Goal: Task Accomplishment & Management: Manage account settings

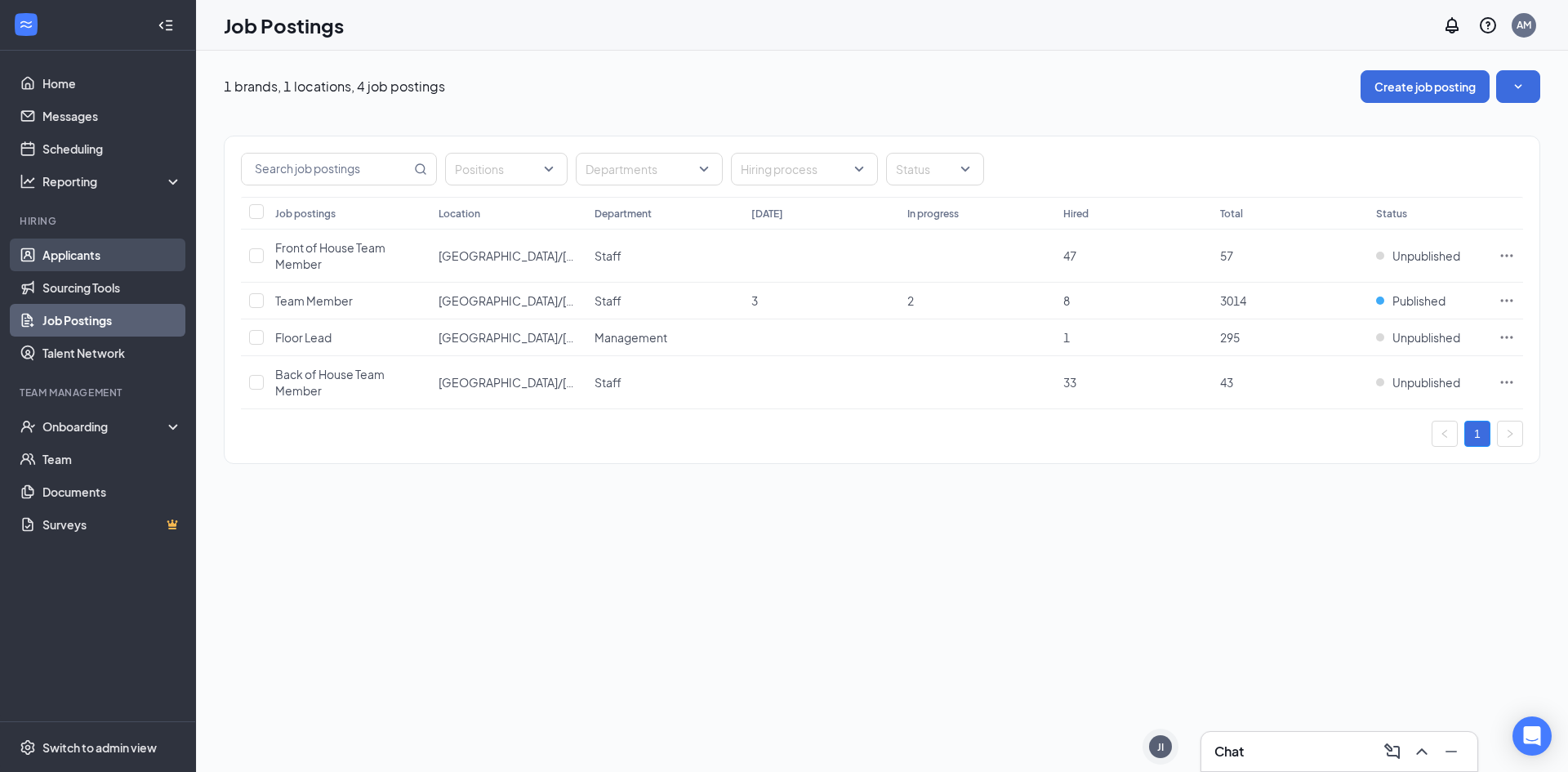
click at [116, 251] on link "Applicants" at bounding box center [112, 255] width 140 height 33
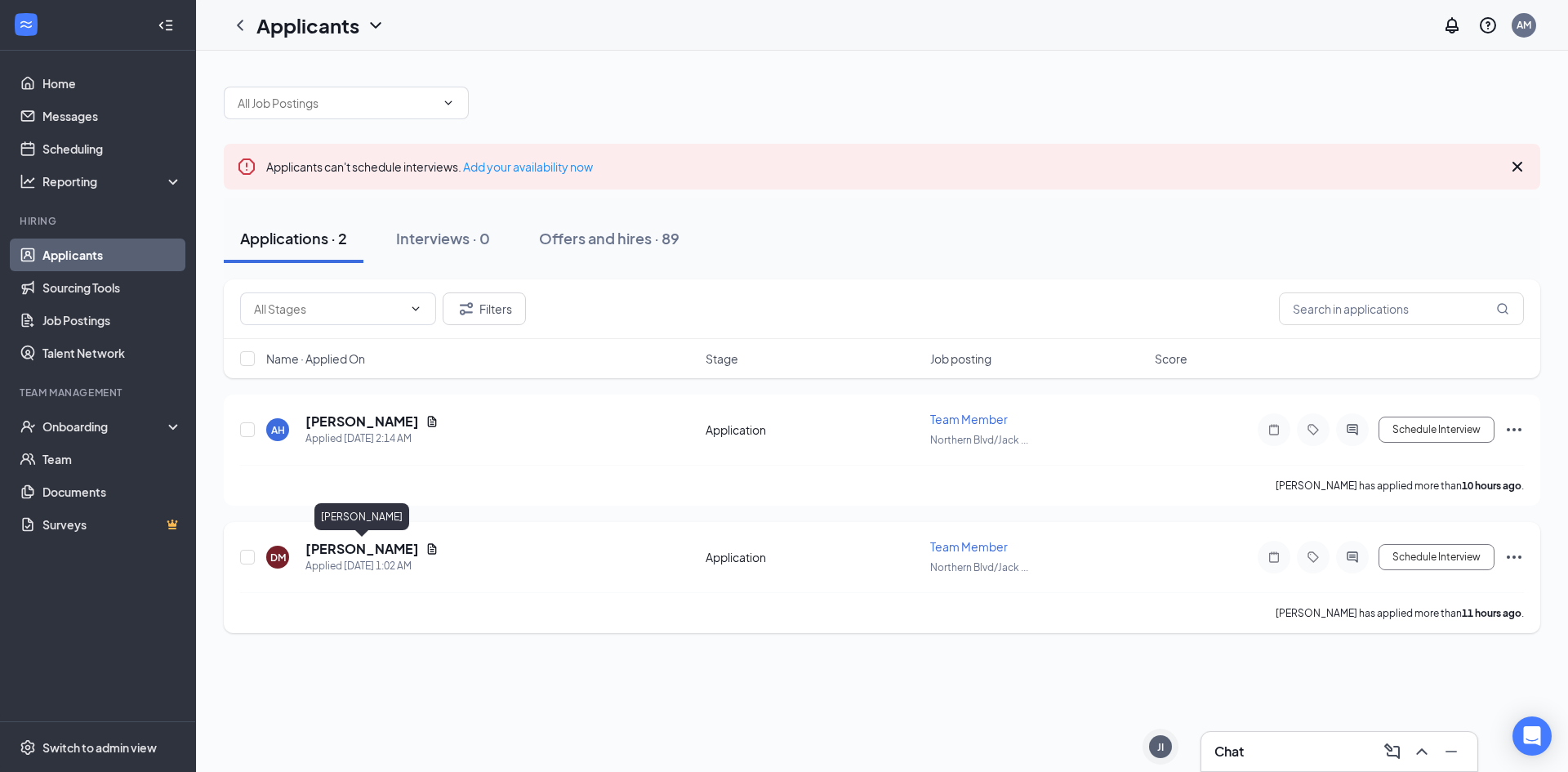
click at [392, 543] on h5 "[PERSON_NAME]" at bounding box center [361, 548] width 114 height 18
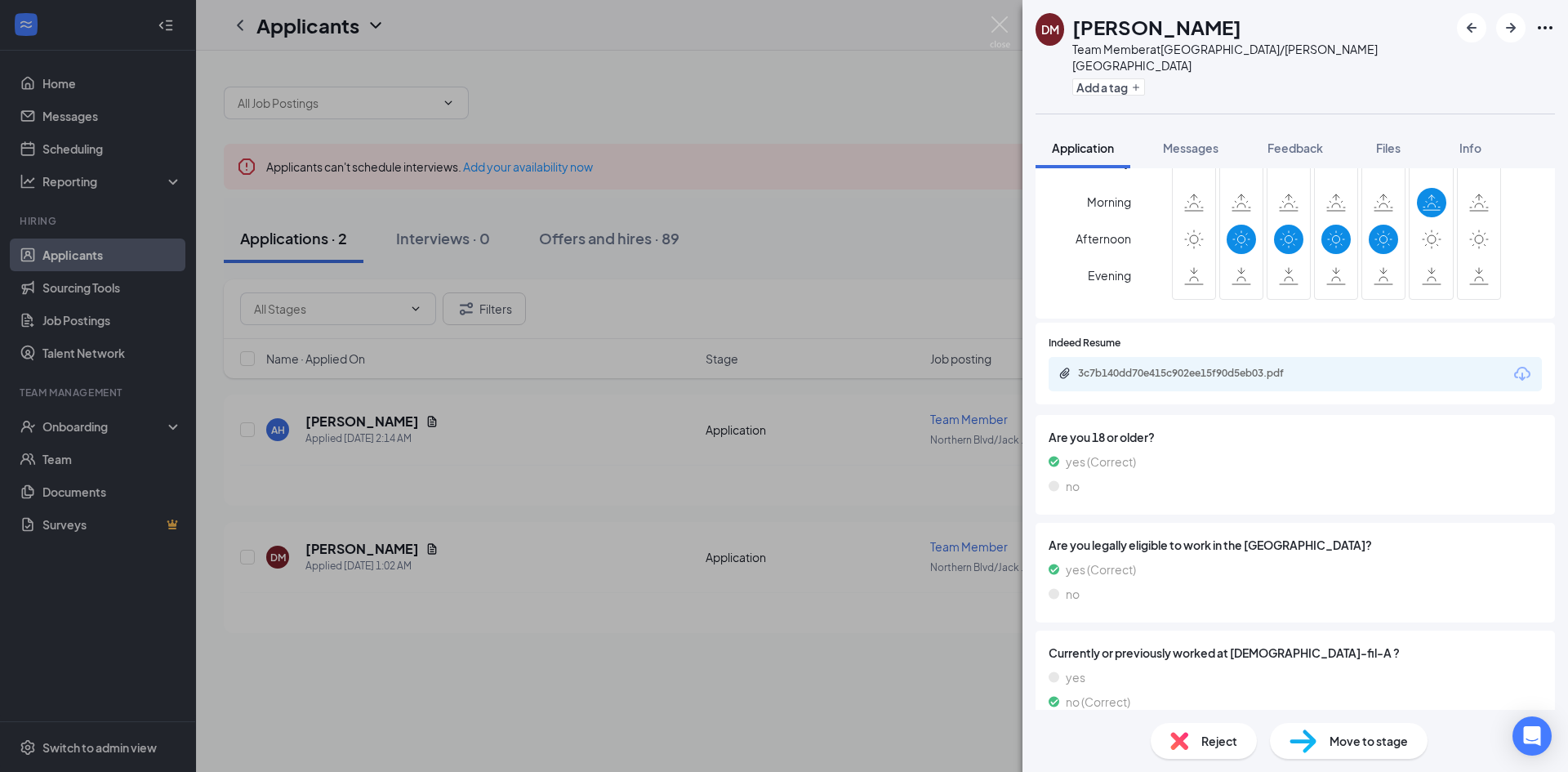
scroll to position [629, 0]
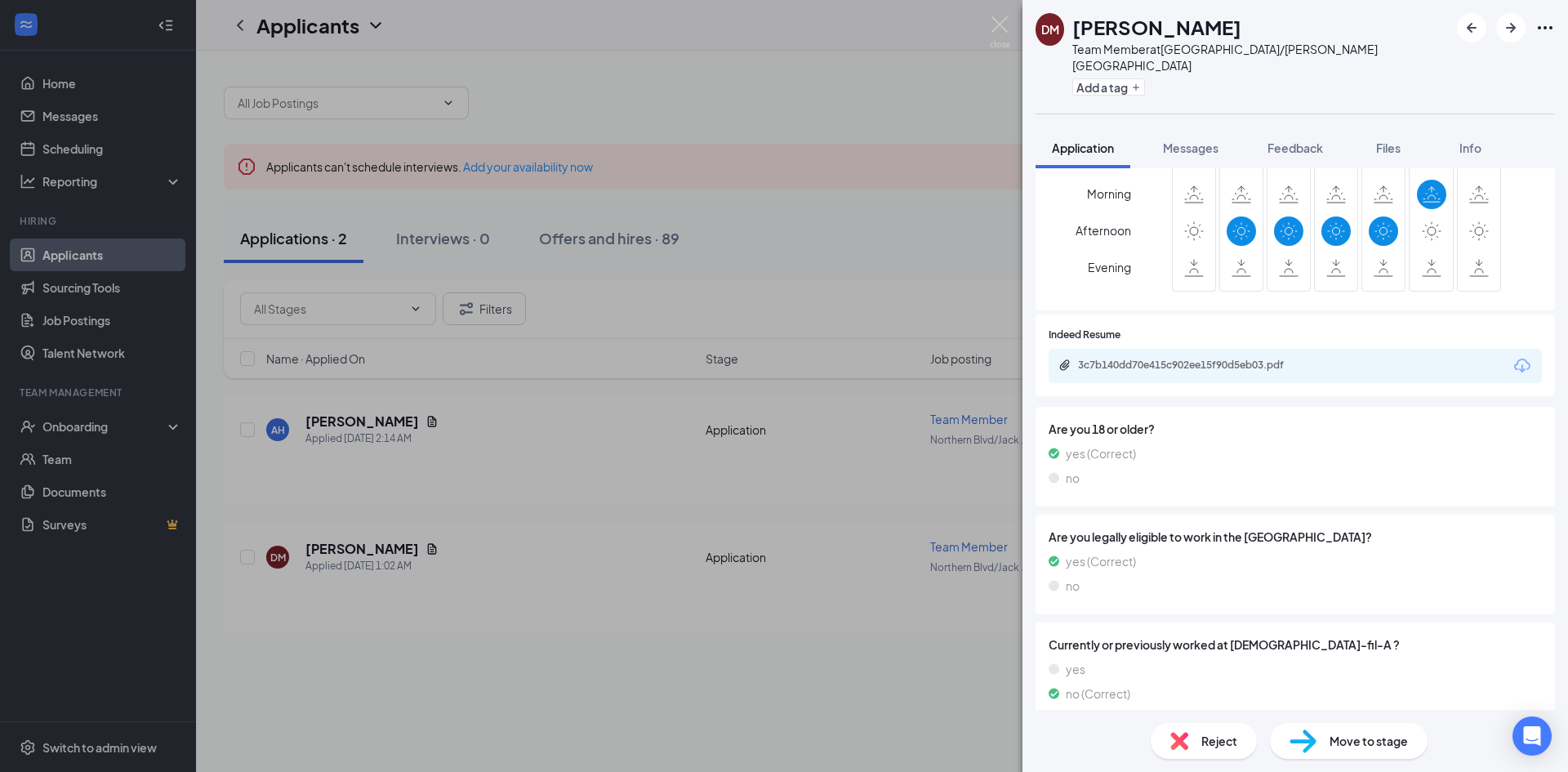
click at [1221, 733] on span "Reject" at bounding box center [1219, 740] width 36 height 18
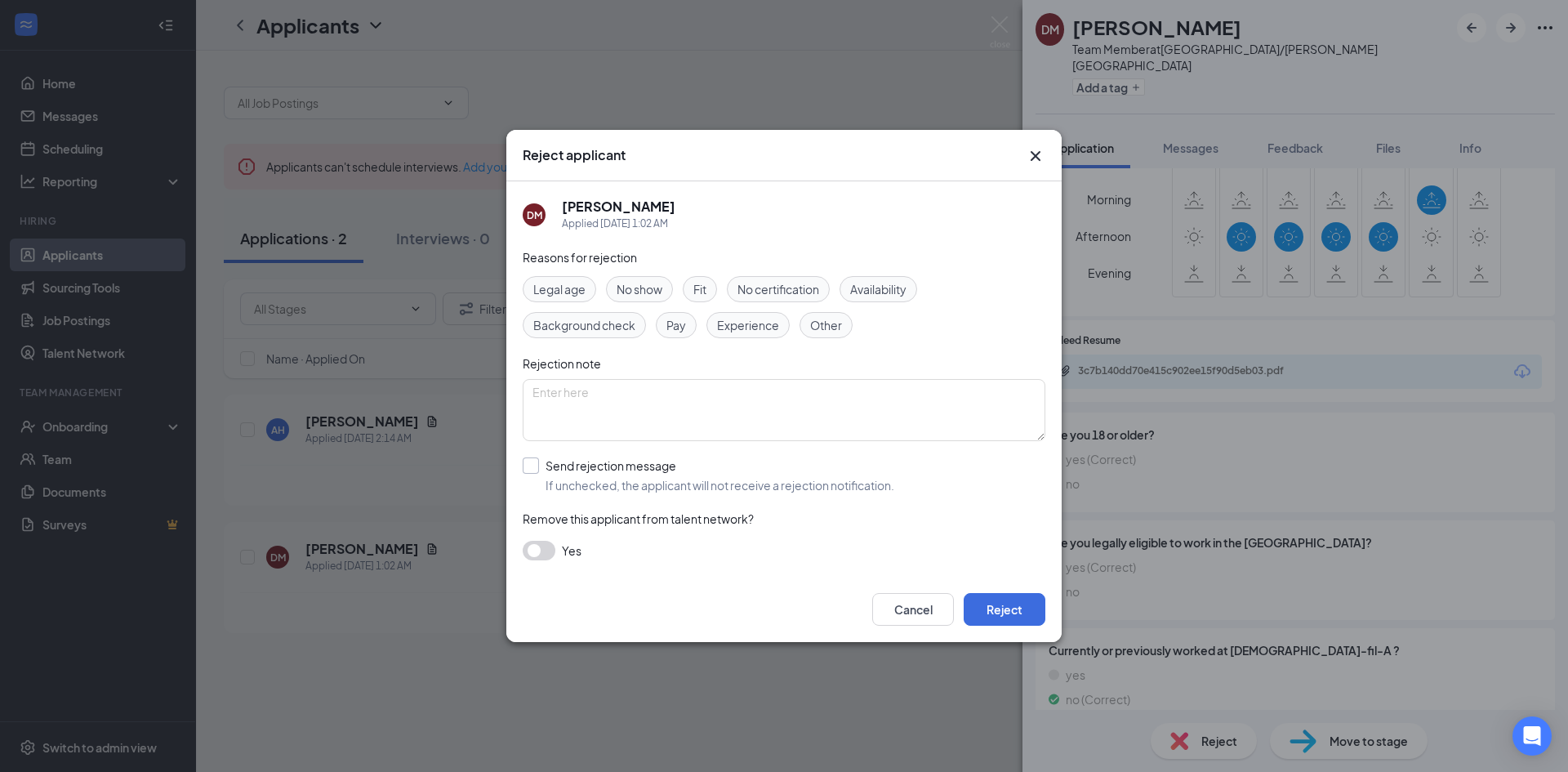
click at [646, 461] on input "Send rejection message If unchecked, the applicant will not receive a rejection…" at bounding box center [709, 475] width 372 height 36
checkbox input "true"
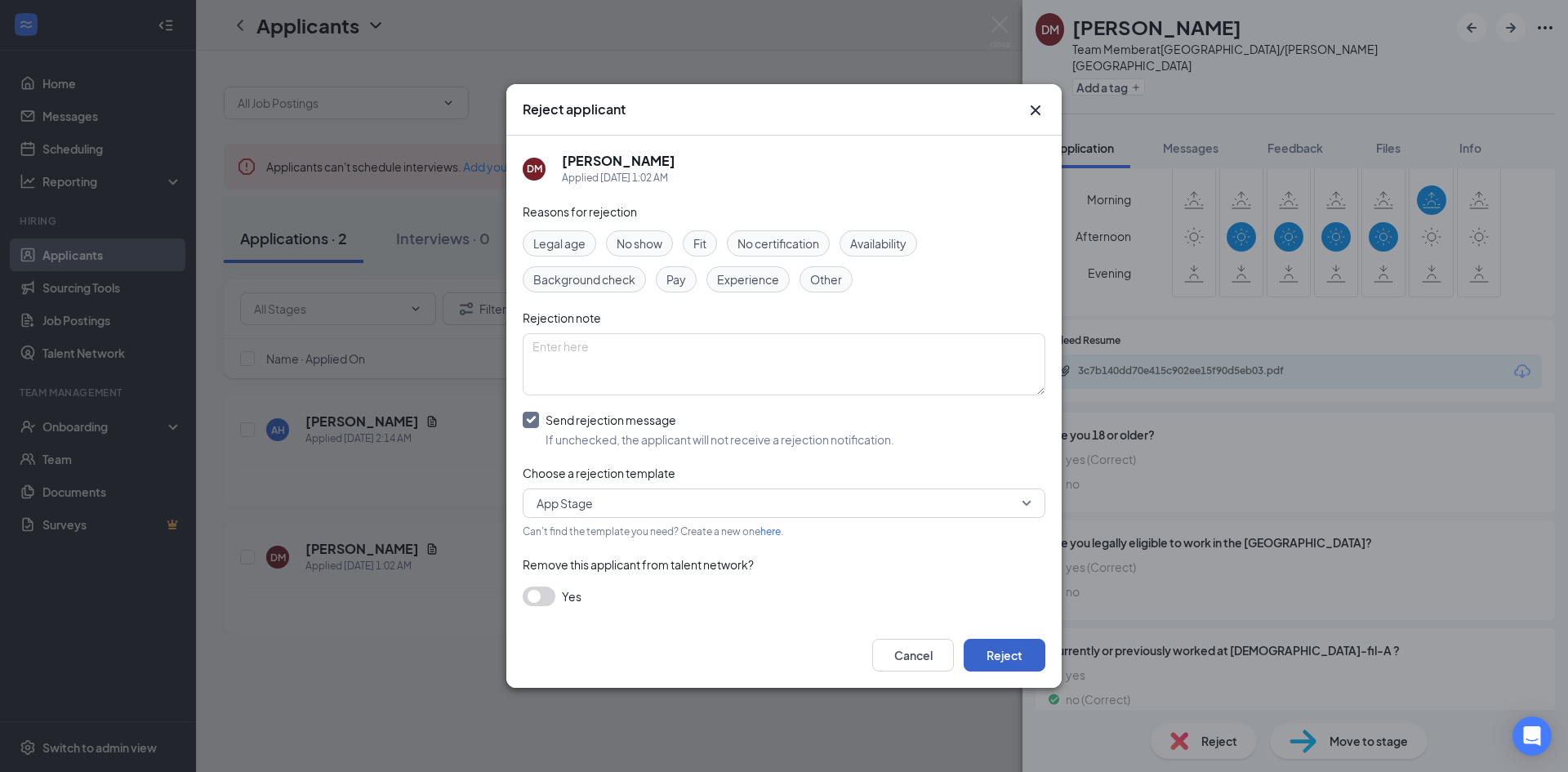
click at [996, 654] on button "Reject" at bounding box center [1004, 655] width 82 height 33
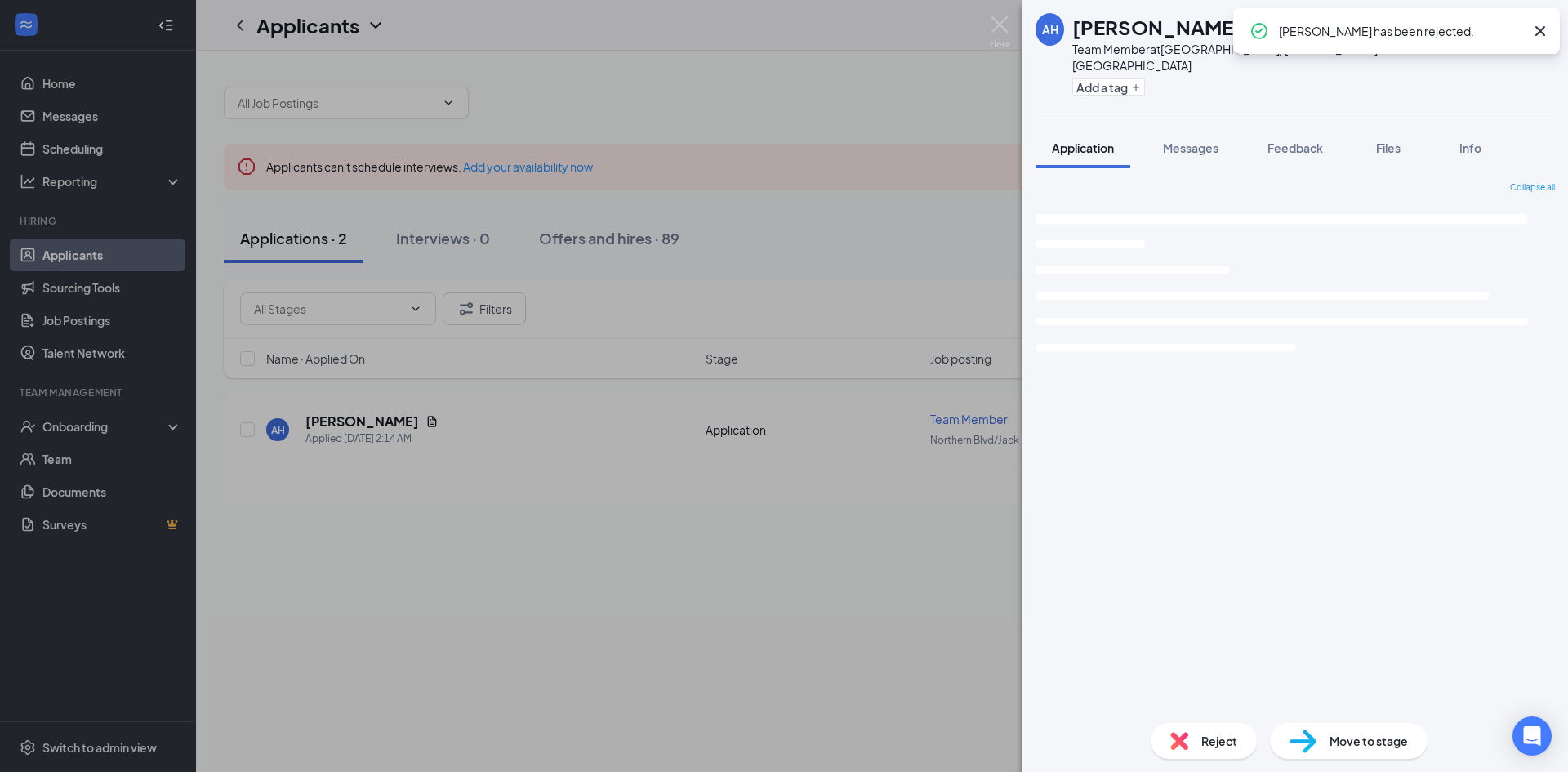
click at [423, 415] on div "AH [PERSON_NAME] Team Member at [GEOGRAPHIC_DATA]/[PERSON_NAME][GEOGRAPHIC_DATA…" at bounding box center [784, 386] width 1568 height 772
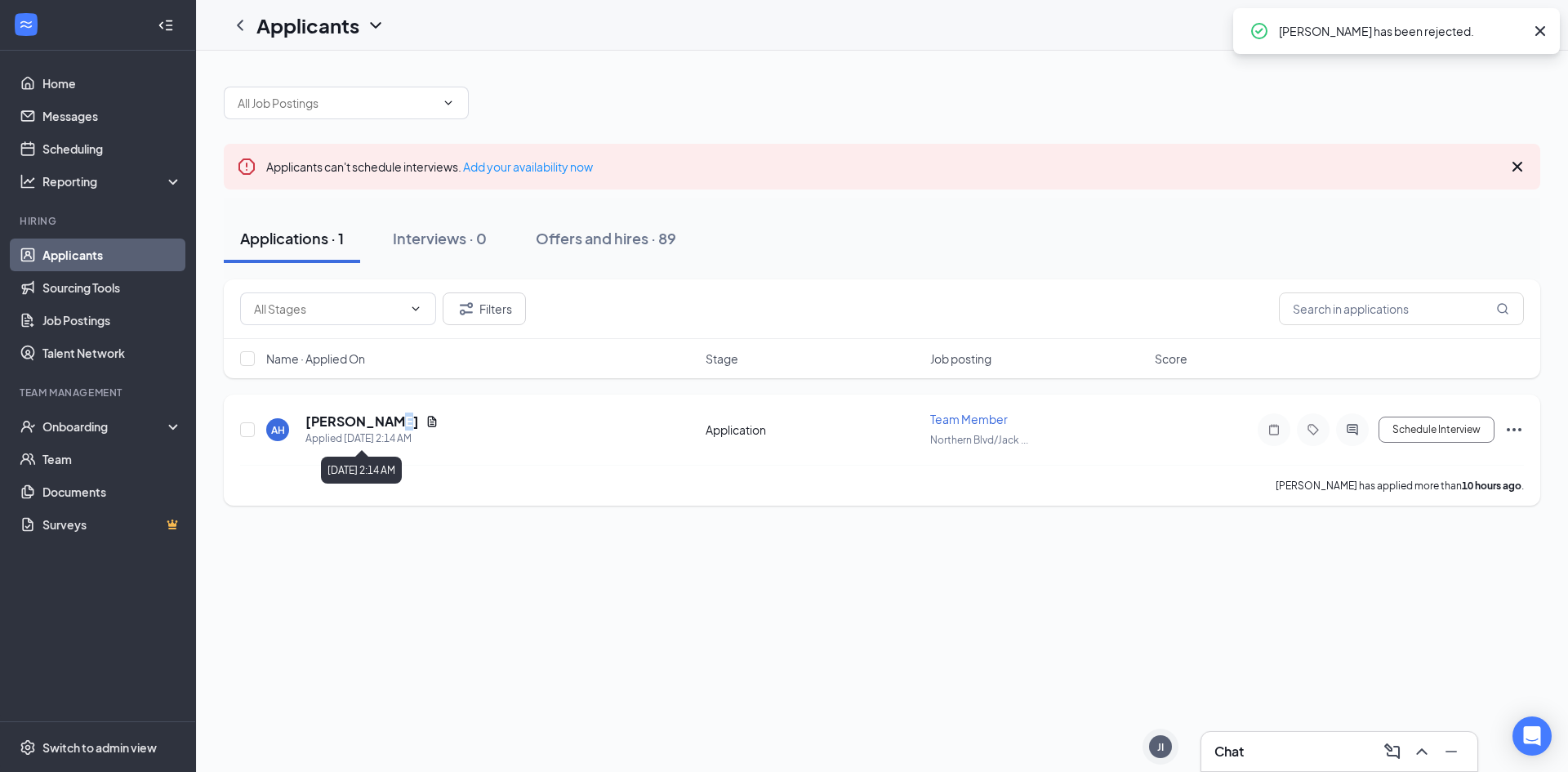
click at [405, 424] on h5 "[PERSON_NAME]" at bounding box center [361, 421] width 114 height 18
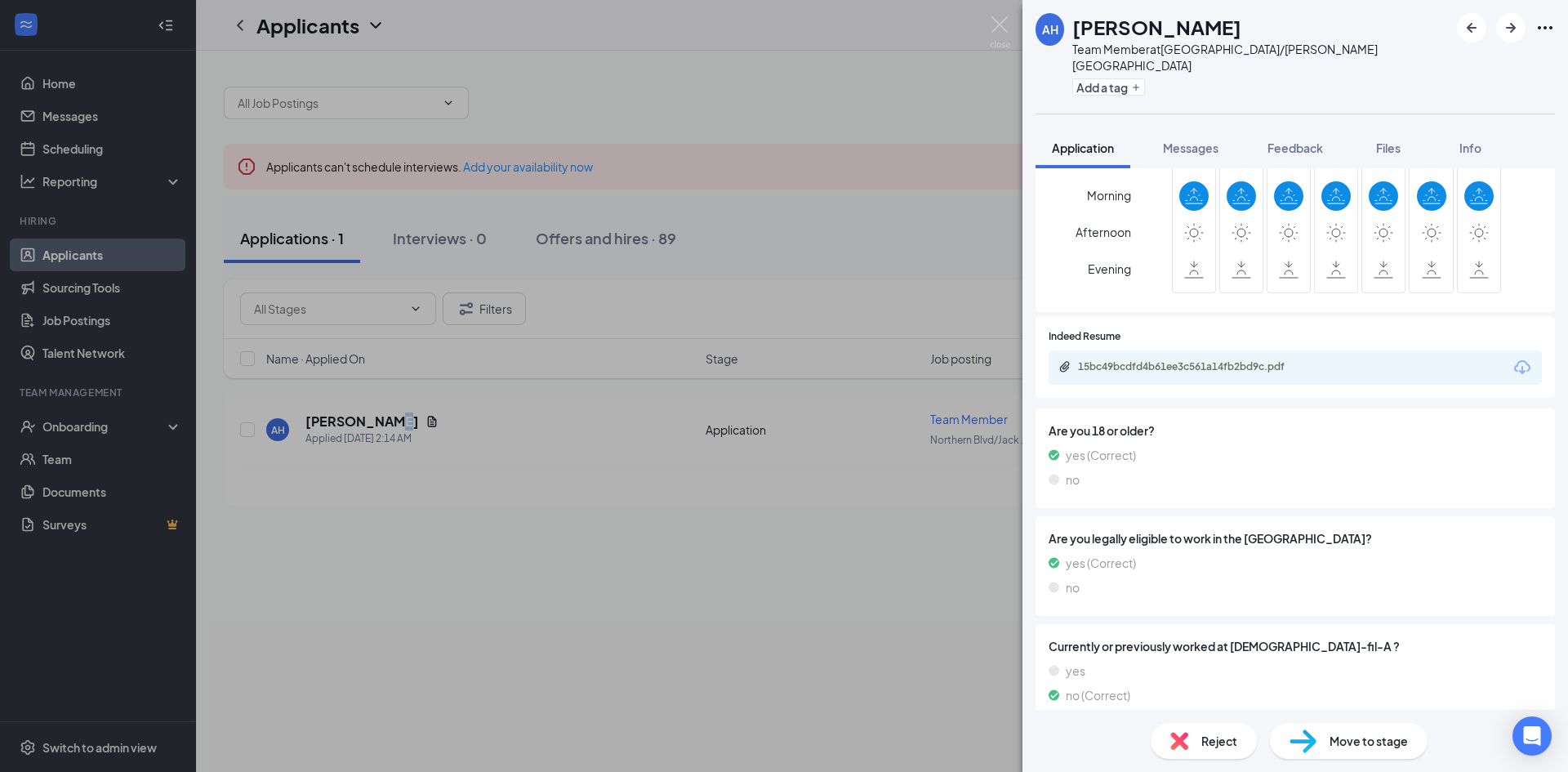
scroll to position [629, 0]
click at [787, 567] on div "AH [PERSON_NAME] Team Member at [GEOGRAPHIC_DATA]/[PERSON_NAME][GEOGRAPHIC_DATA…" at bounding box center [784, 386] width 1568 height 772
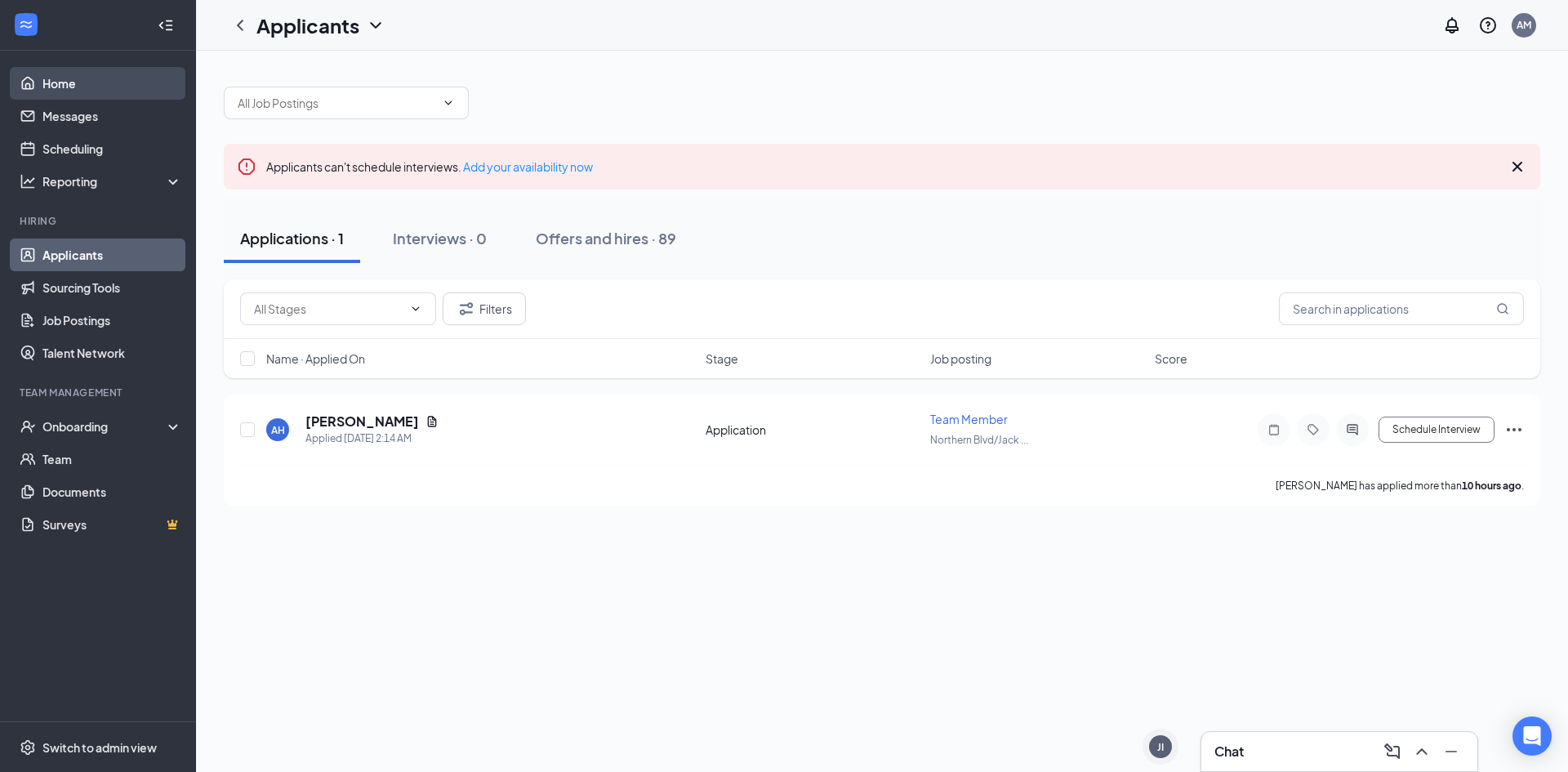
click at [110, 84] on link "Home" at bounding box center [112, 83] width 140 height 33
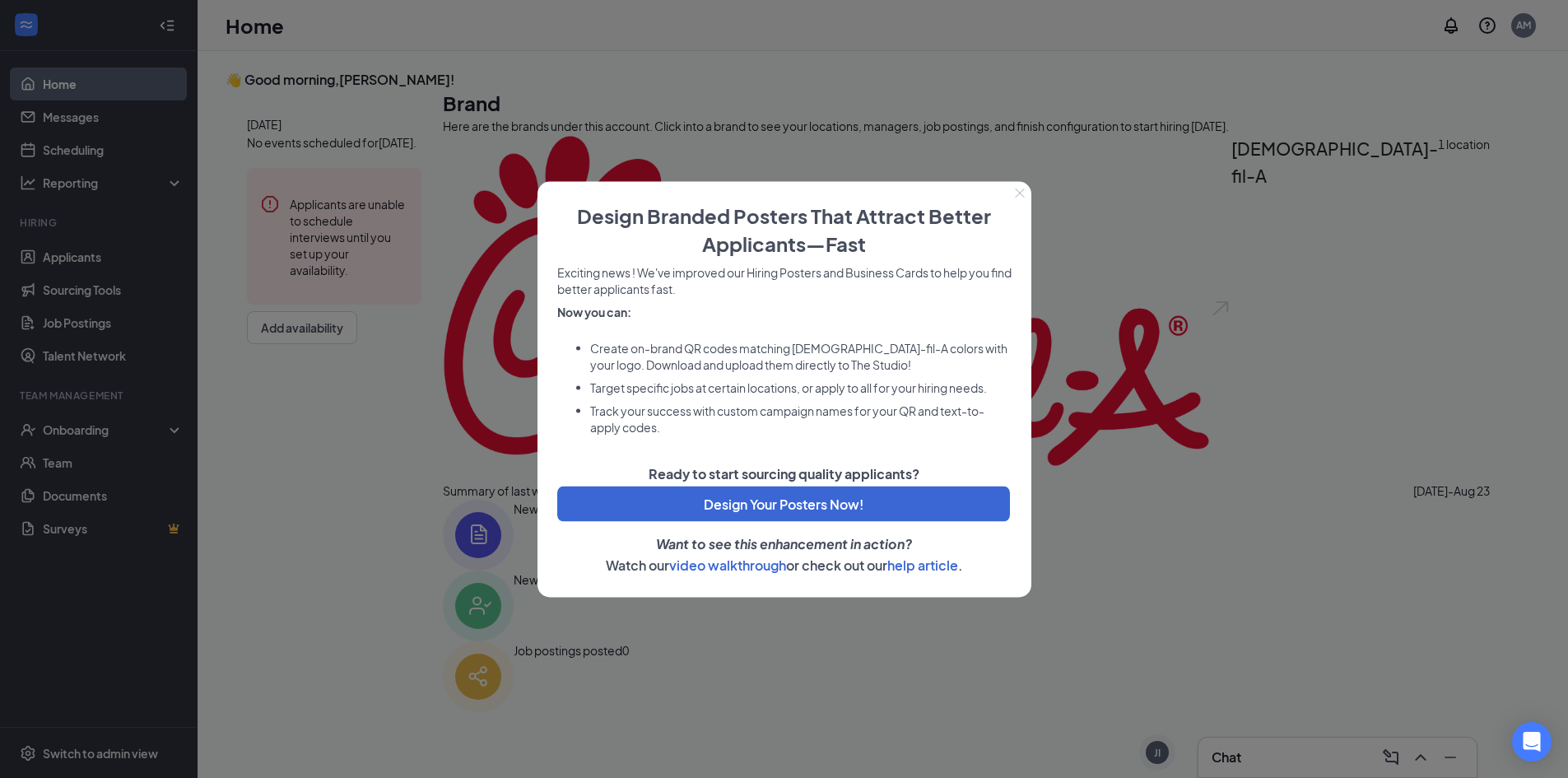
click at [1252, 343] on div at bounding box center [784, 389] width 1568 height 778
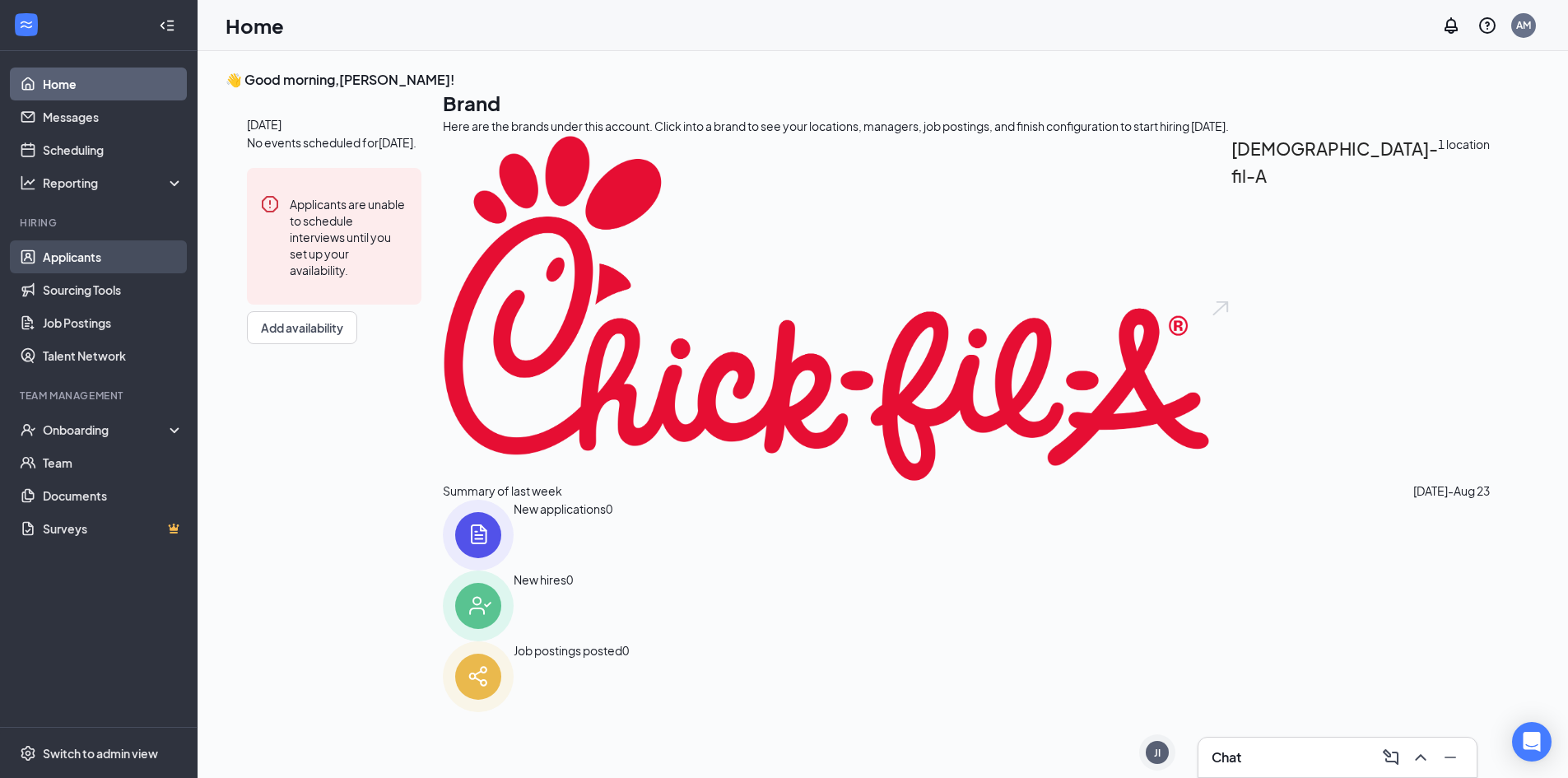
click at [147, 254] on link "Applicants" at bounding box center [113, 256] width 141 height 33
